Goal: Information Seeking & Learning: Learn about a topic

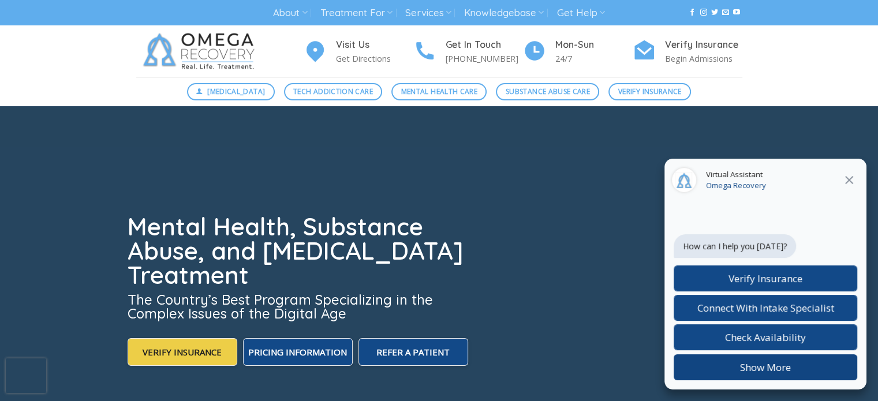
click at [760, 367] on button "Show More" at bounding box center [766, 368] width 184 height 26
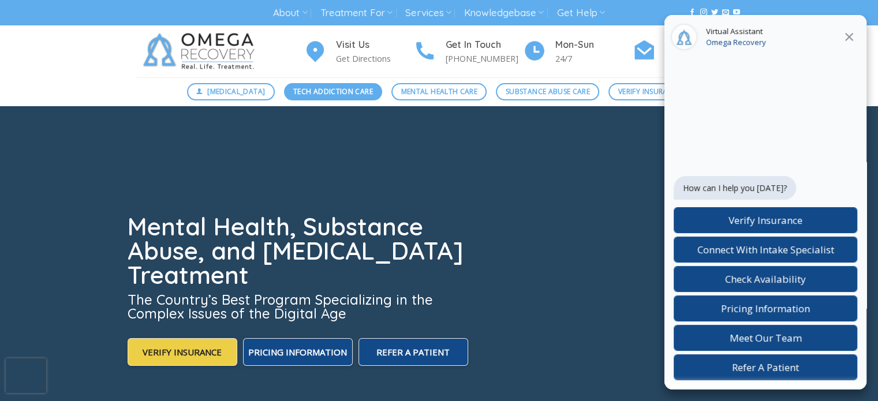
click at [317, 93] on span "Tech Addiction Care" at bounding box center [333, 91] width 80 height 11
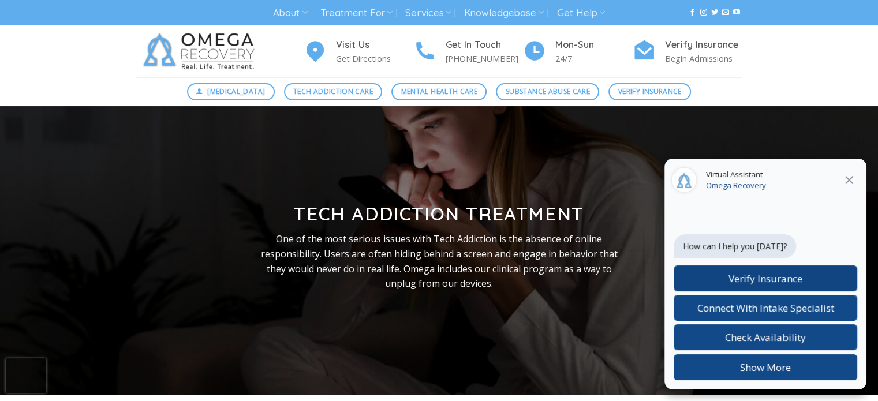
click at [765, 363] on button "Show More" at bounding box center [766, 368] width 184 height 26
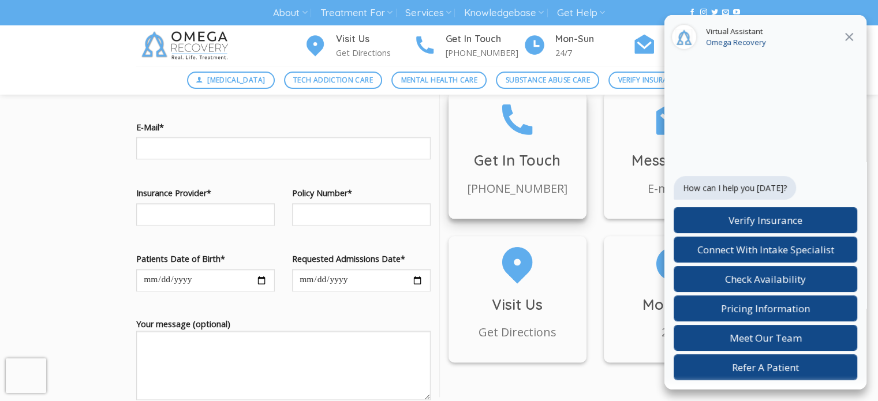
scroll to position [1328, 0]
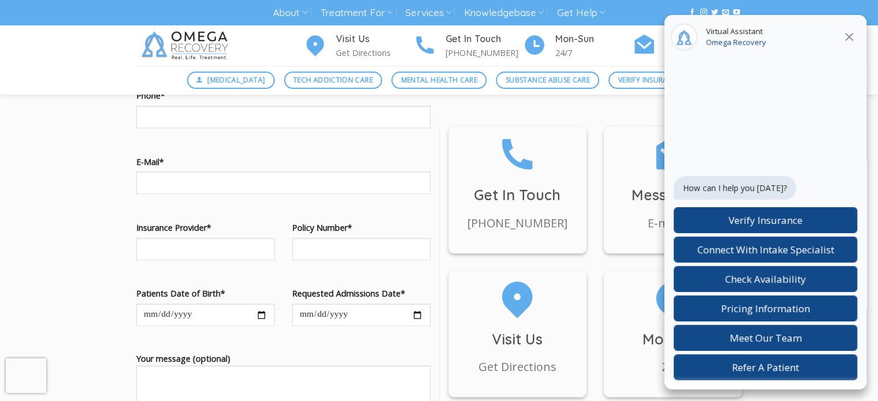
click at [848, 37] on icon at bounding box center [850, 37] width 14 height 14
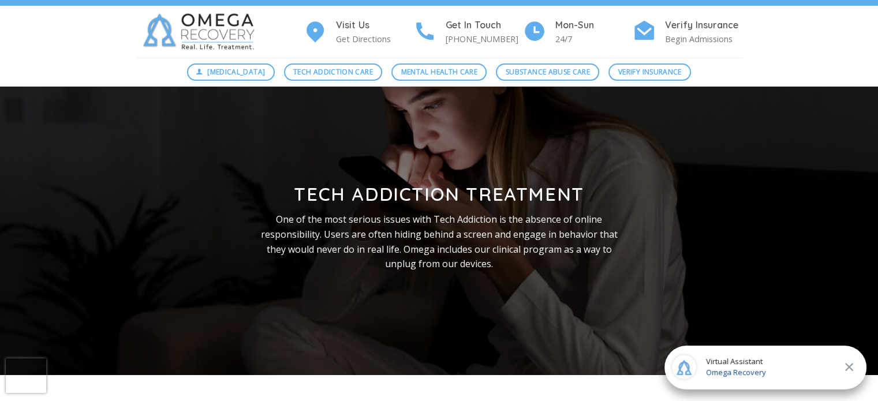
scroll to position [0, 0]
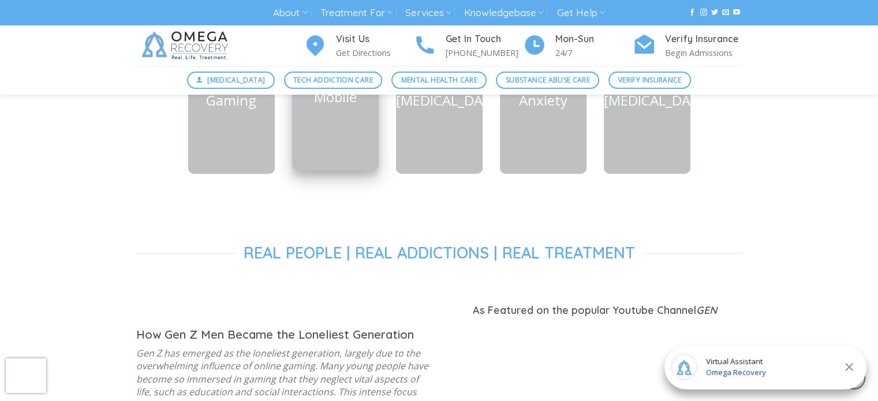
scroll to position [693, 0]
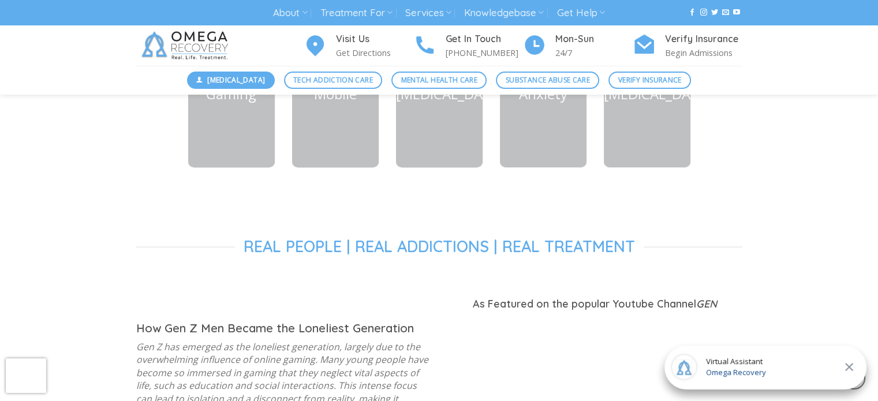
click at [230, 80] on span "[MEDICAL_DATA]" at bounding box center [236, 80] width 58 height 11
